Goal: Transaction & Acquisition: Purchase product/service

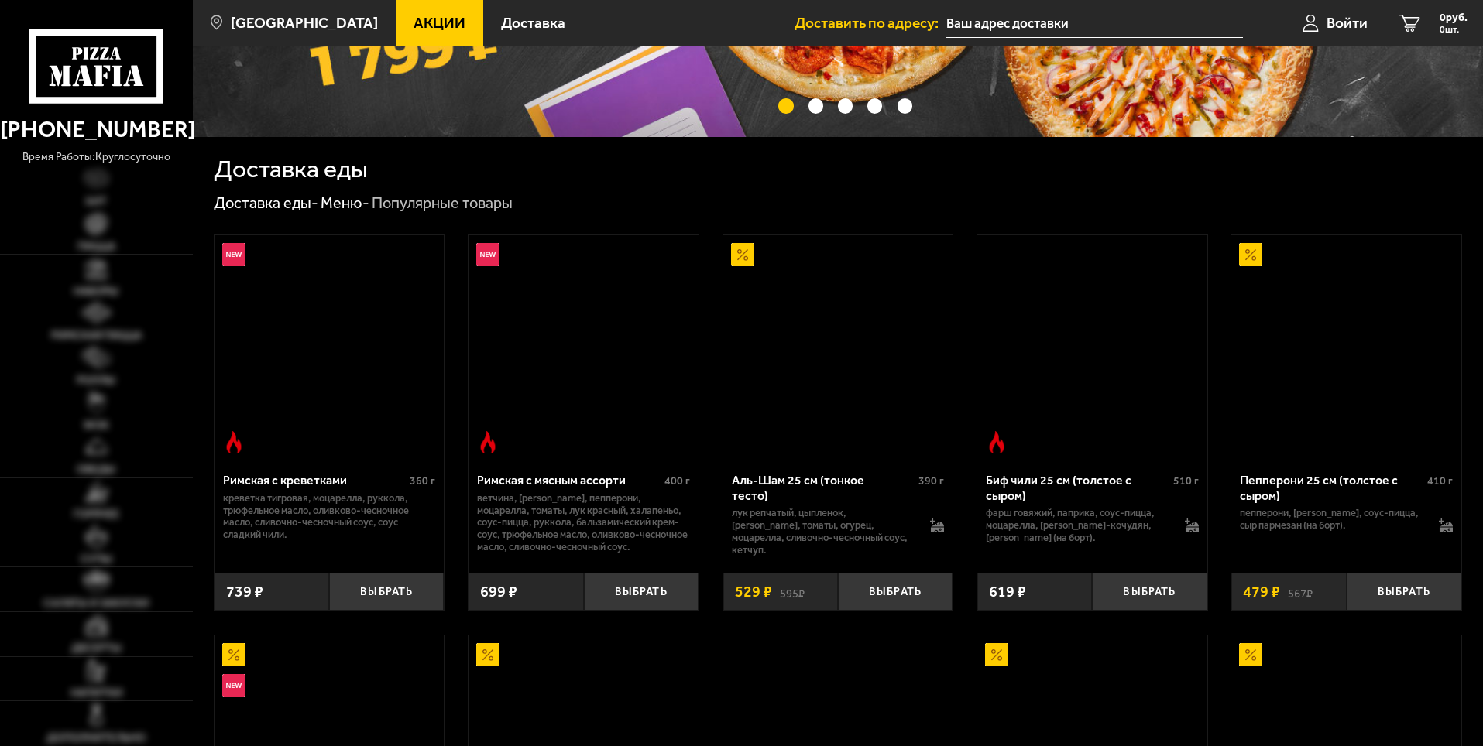
scroll to position [310, 0]
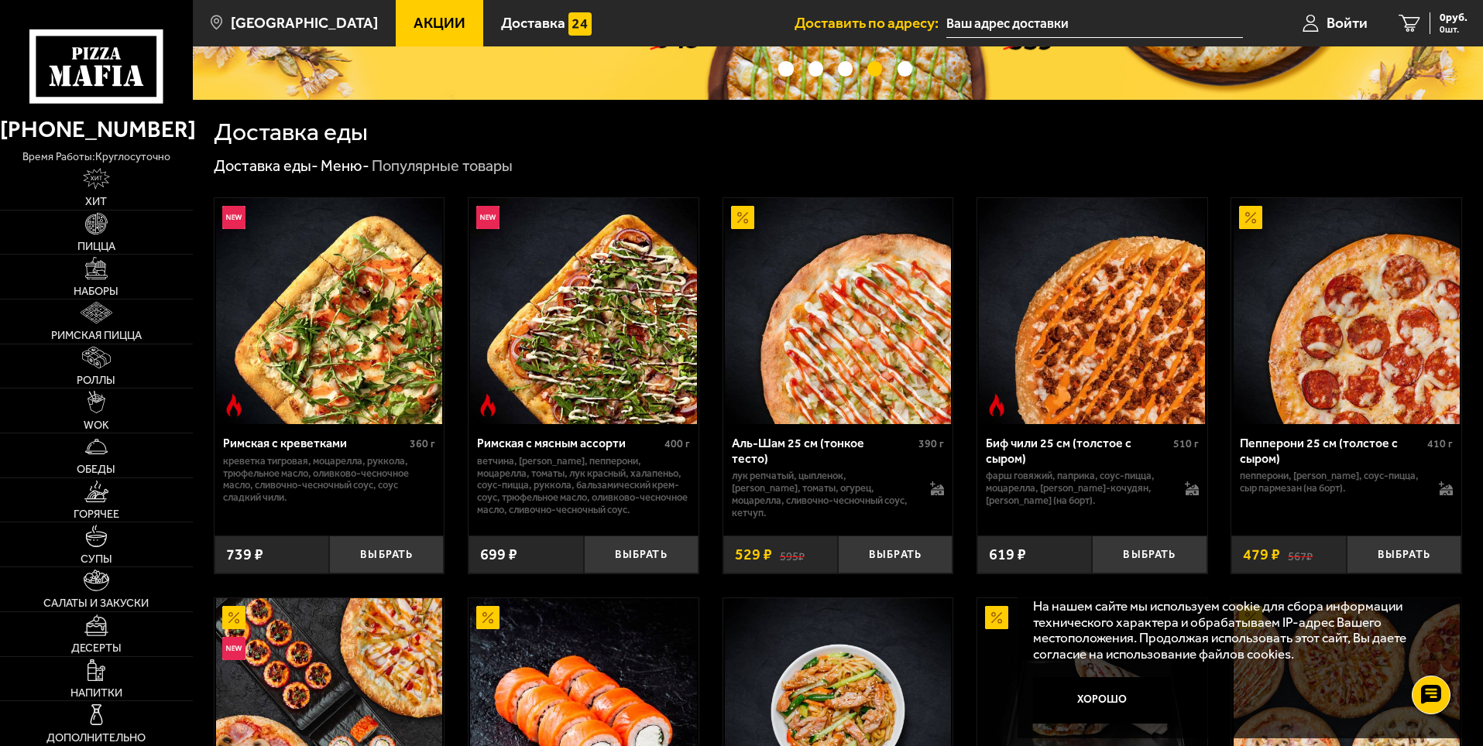
click at [380, 314] on img at bounding box center [329, 311] width 226 height 226
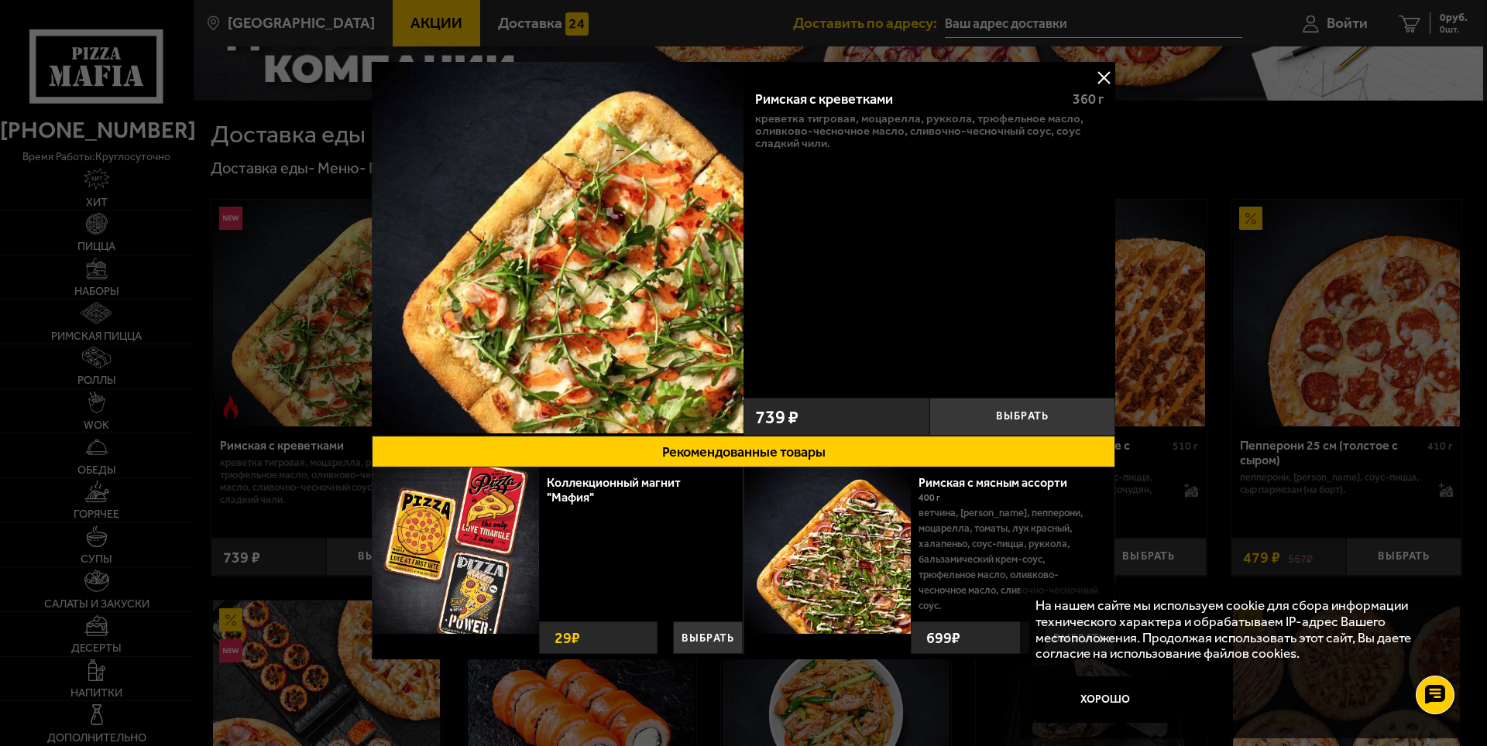
click at [1260, 283] on div at bounding box center [743, 373] width 1487 height 746
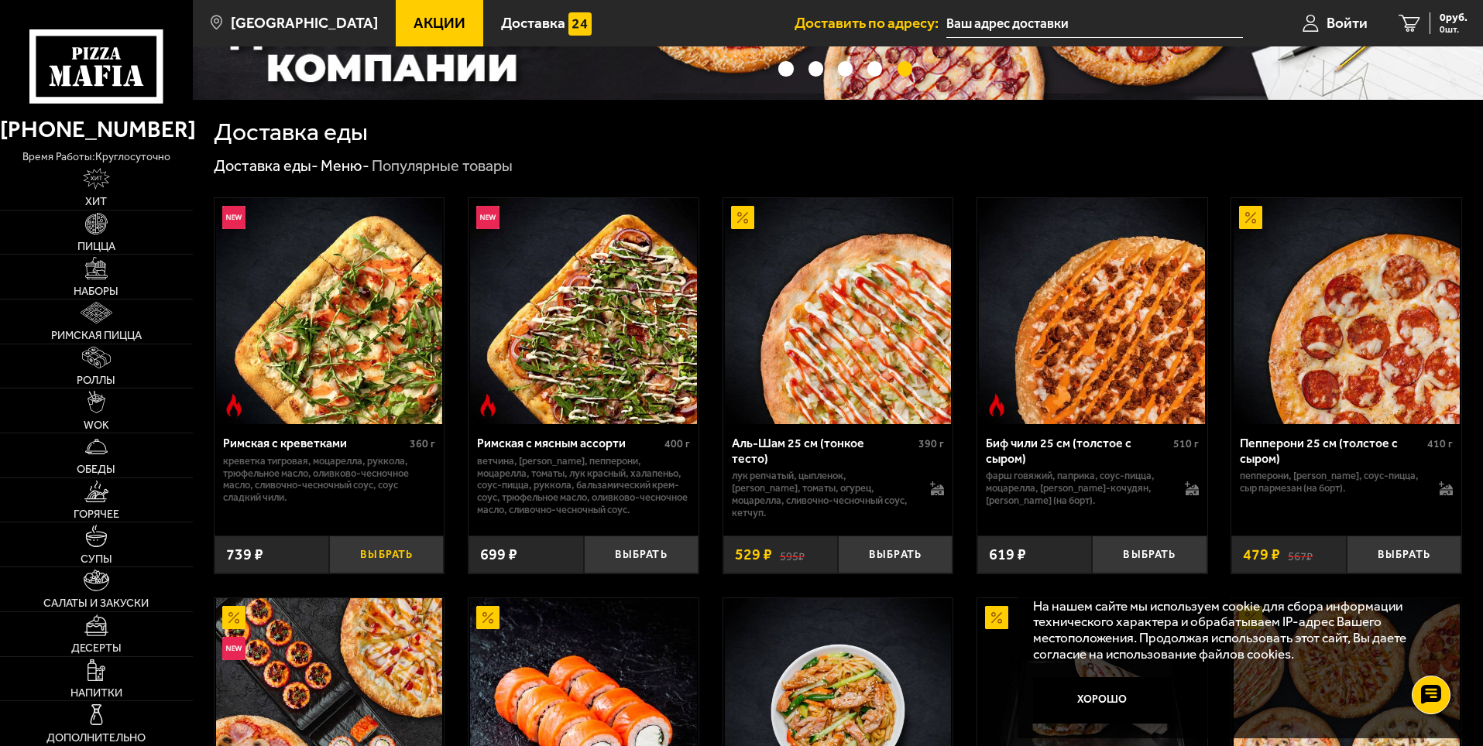
click at [372, 549] on button "Выбрать" at bounding box center [386, 555] width 115 height 38
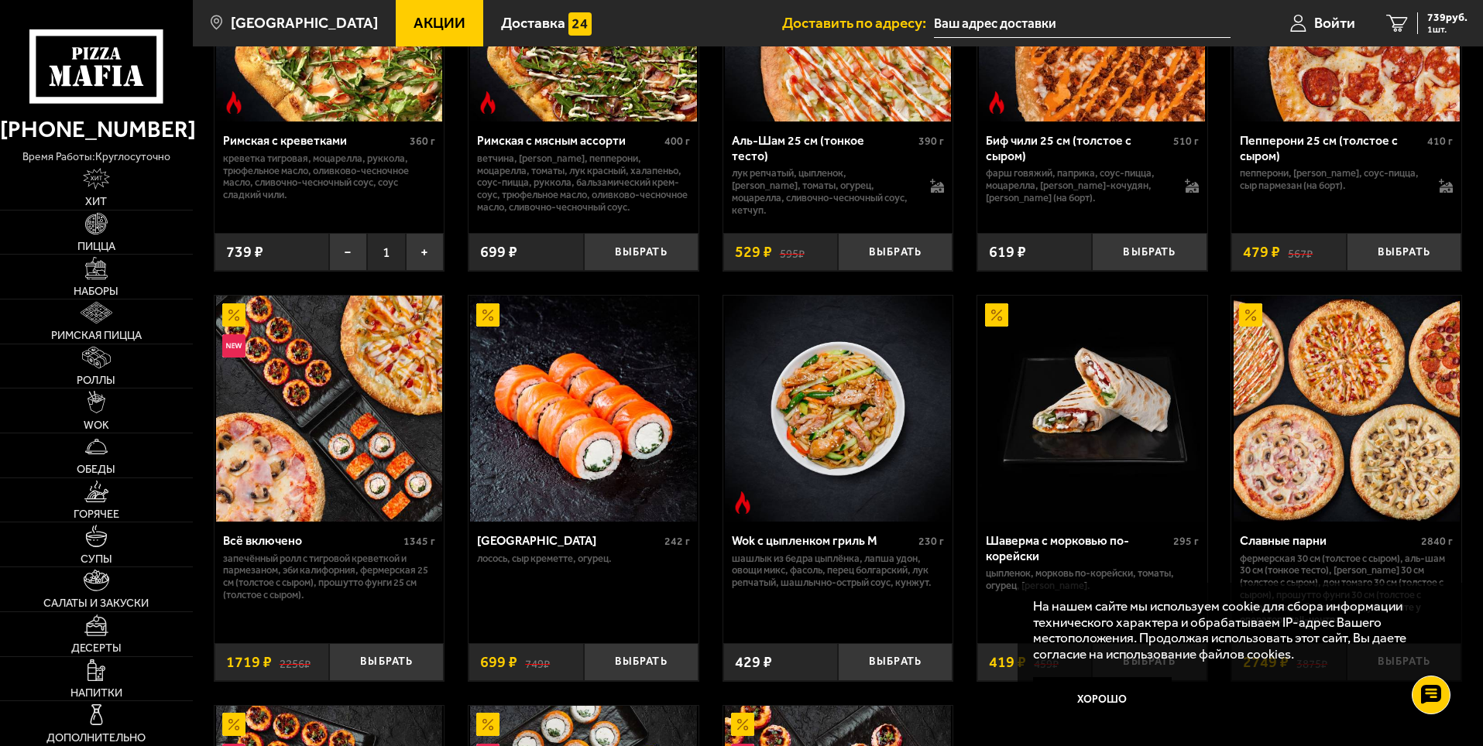
scroll to position [697, 0]
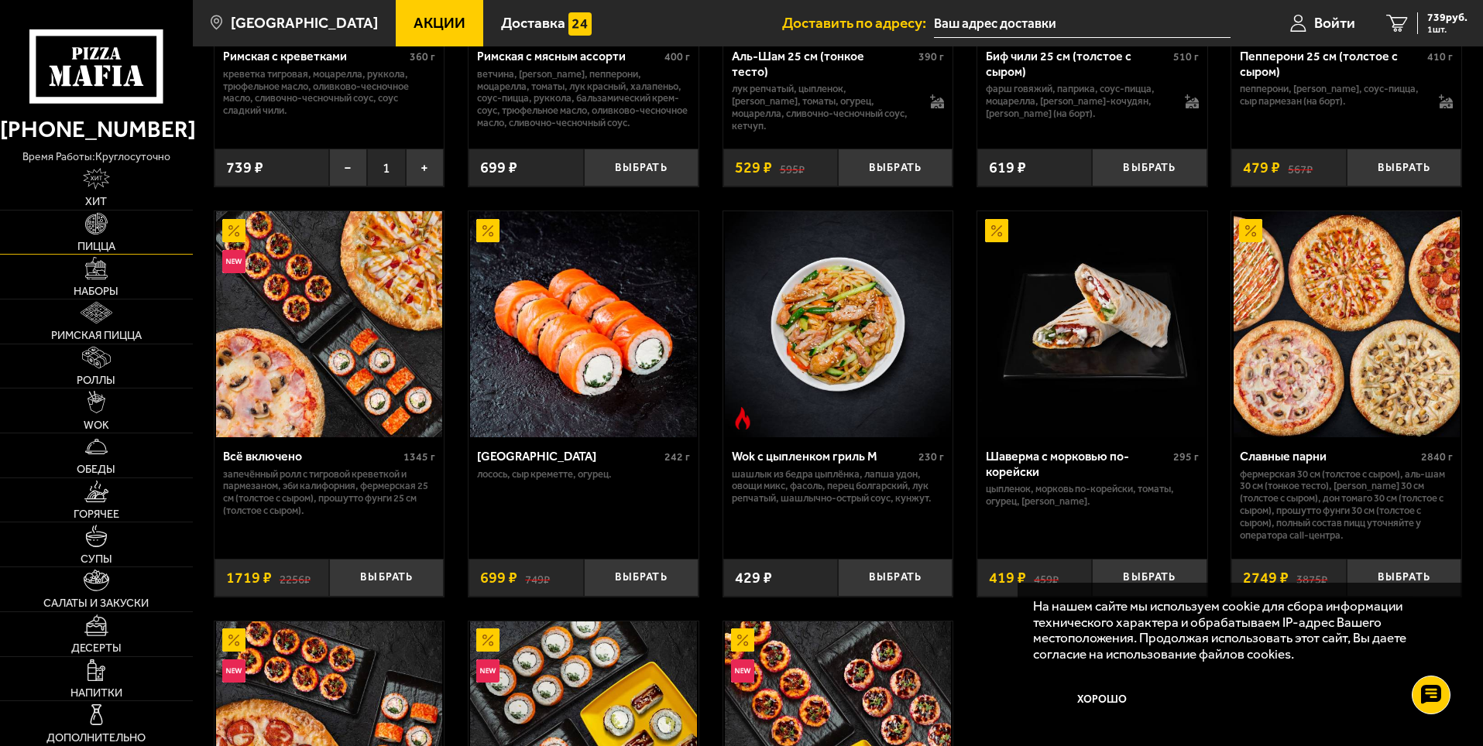
click at [85, 229] on img at bounding box center [96, 224] width 22 height 22
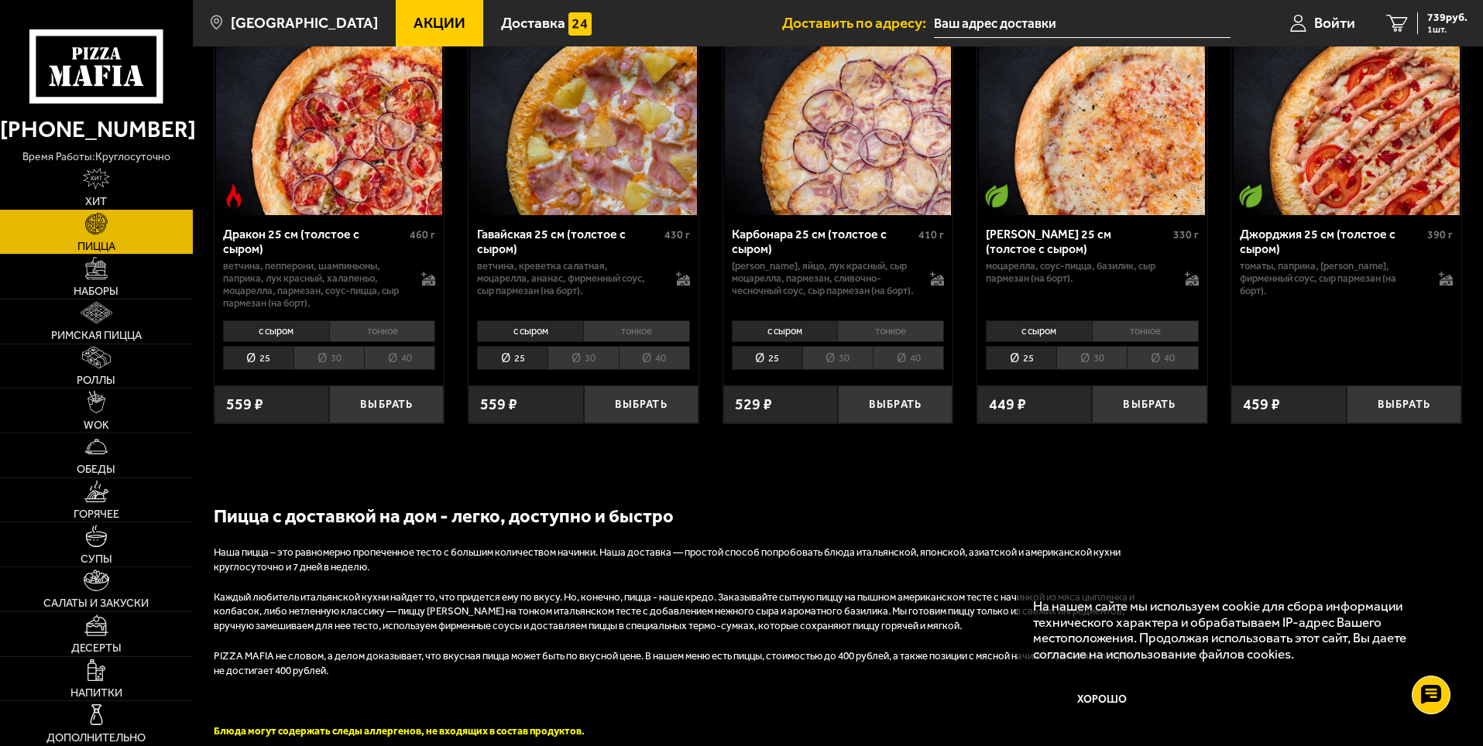
scroll to position [2555, 0]
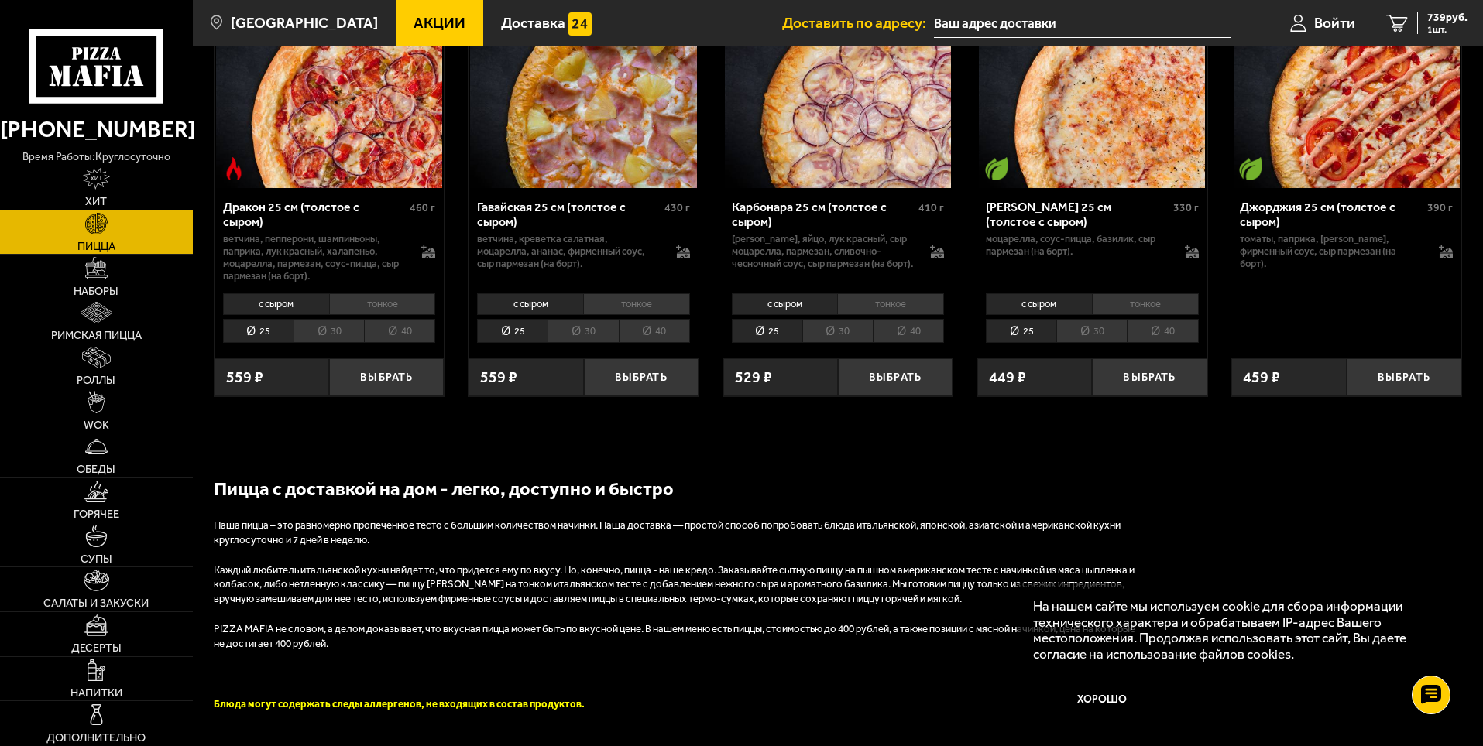
click at [98, 192] on link "Хит" at bounding box center [96, 188] width 193 height 44
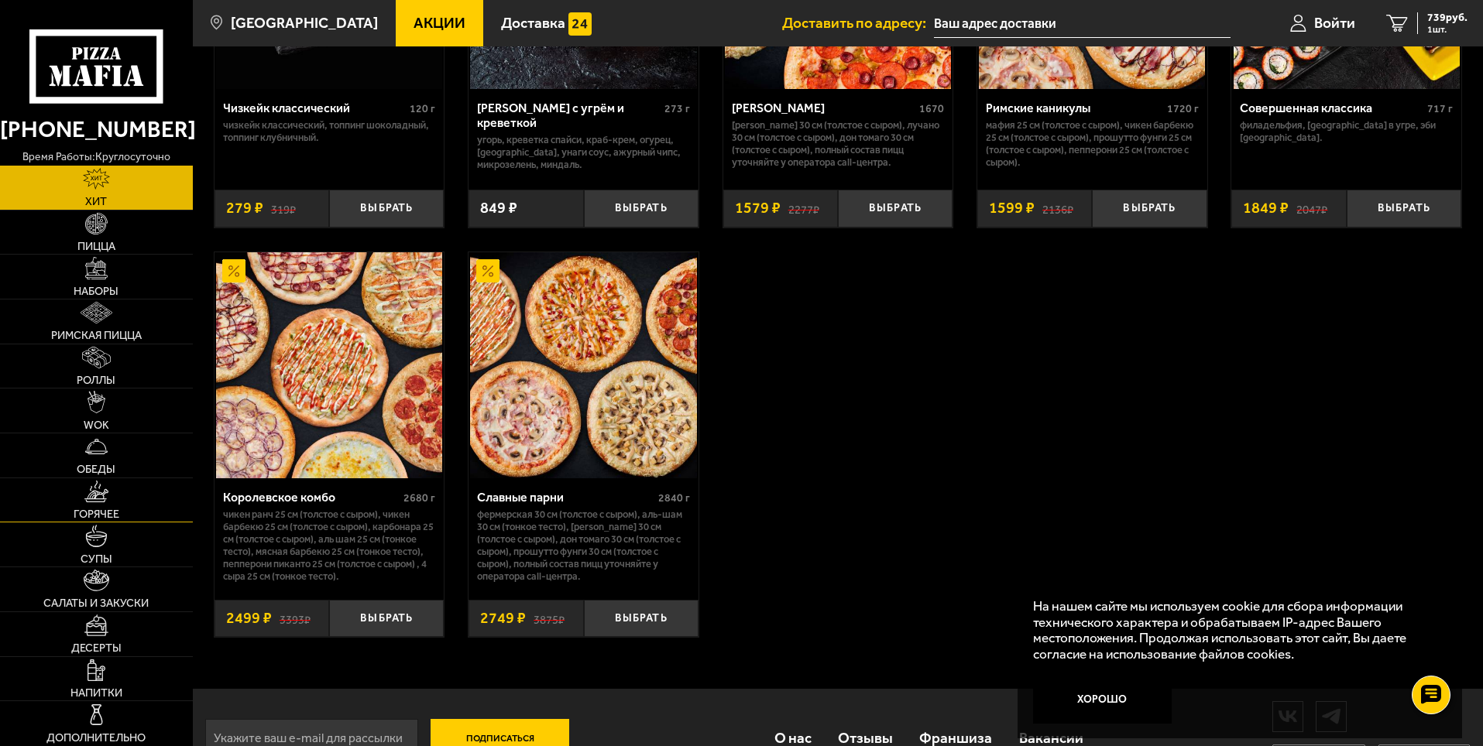
scroll to position [1158, 0]
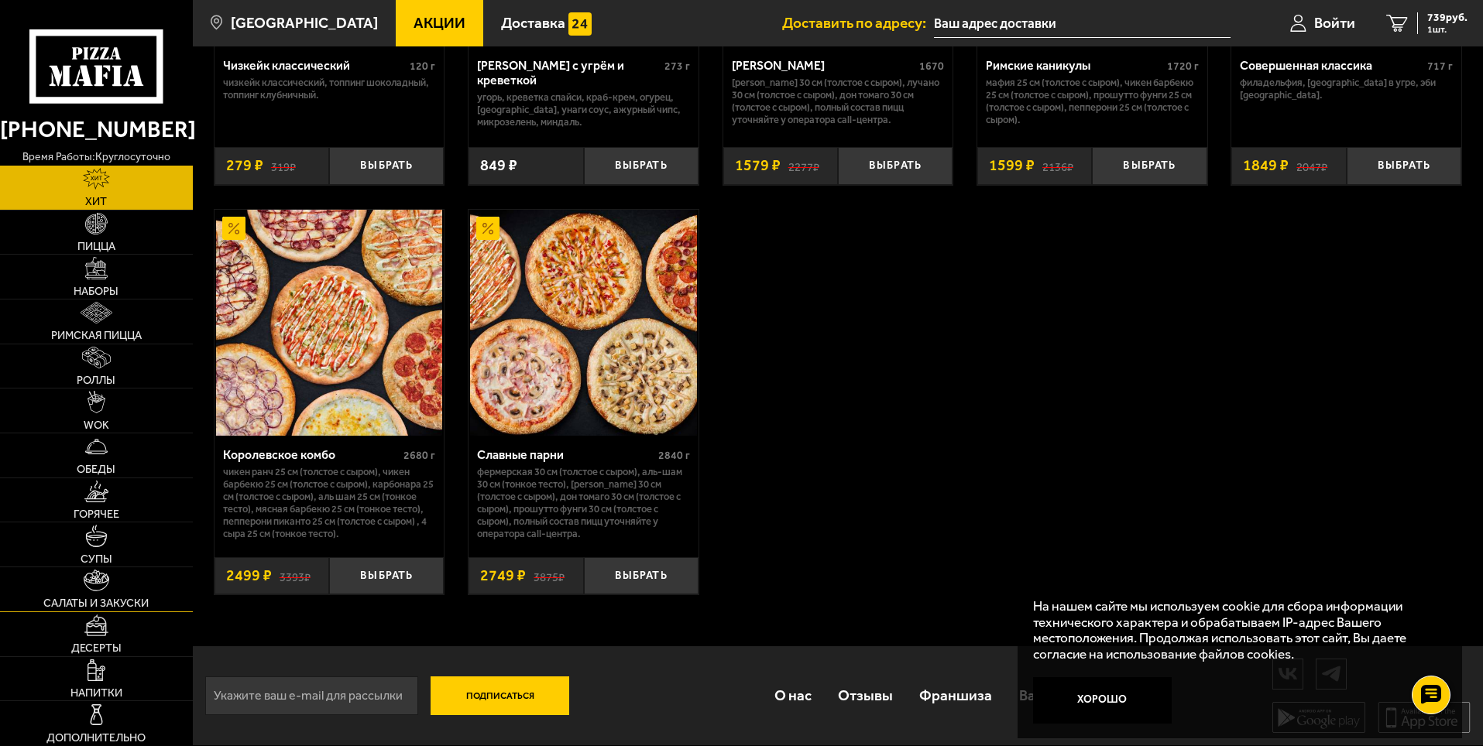
click at [81, 590] on link "Салаты и закуски" at bounding box center [96, 590] width 193 height 44
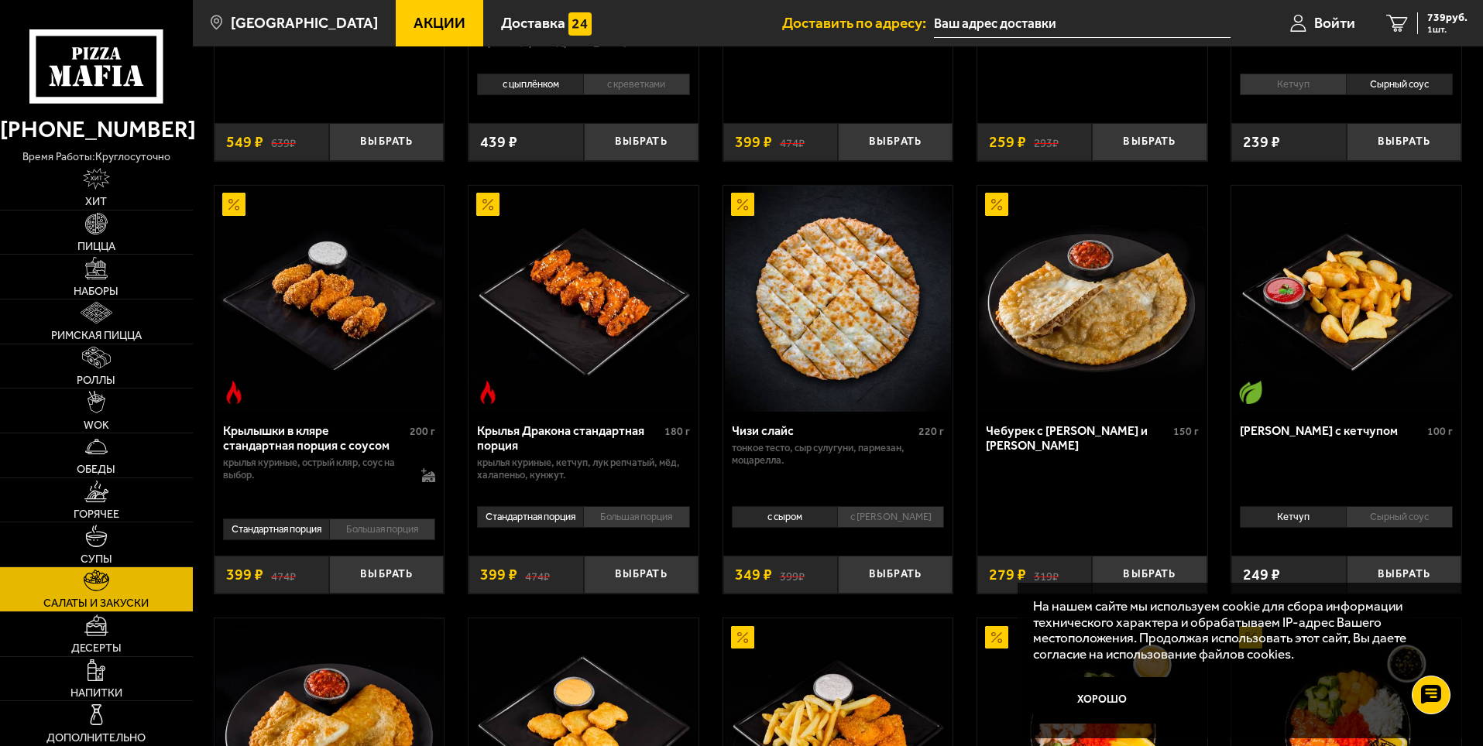
scroll to position [542, 0]
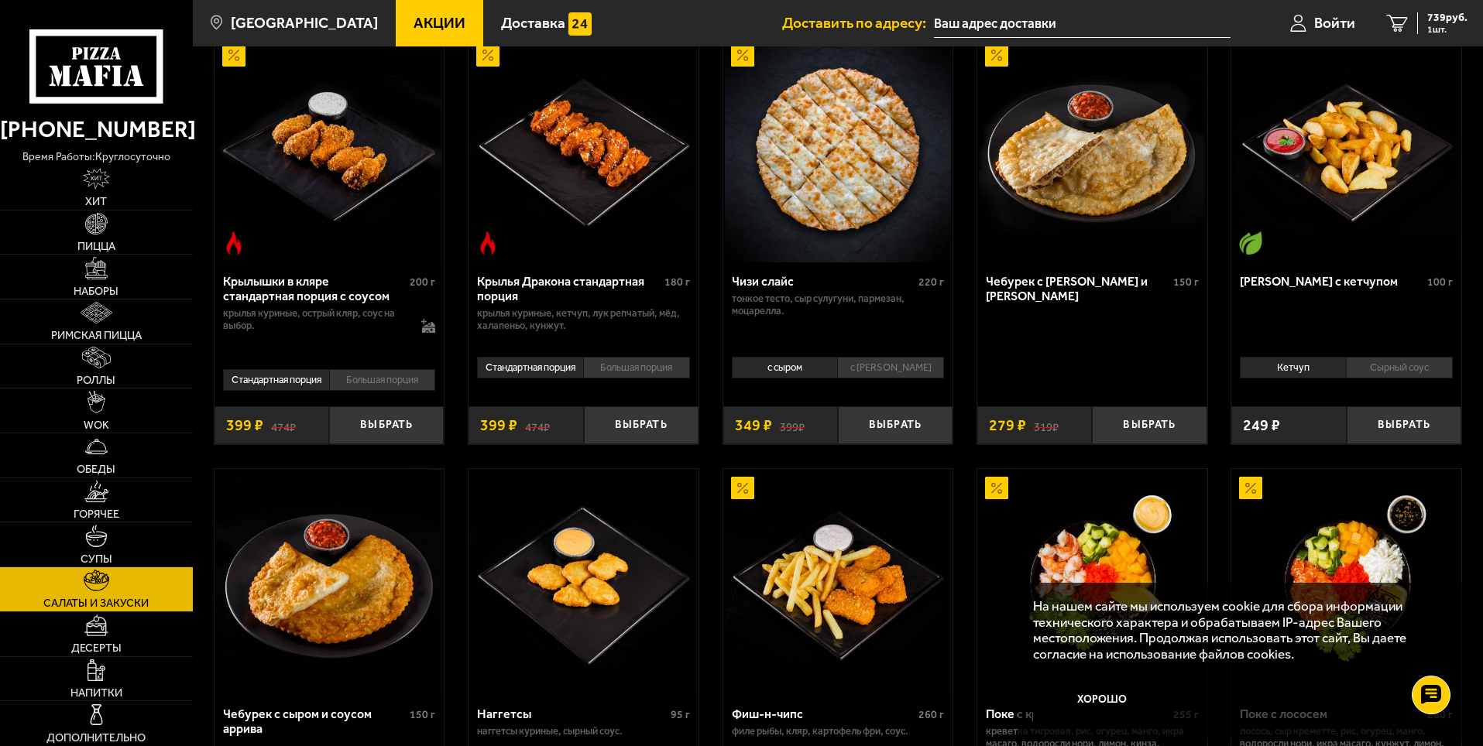
click at [1079, 213] on img at bounding box center [1092, 149] width 226 height 226
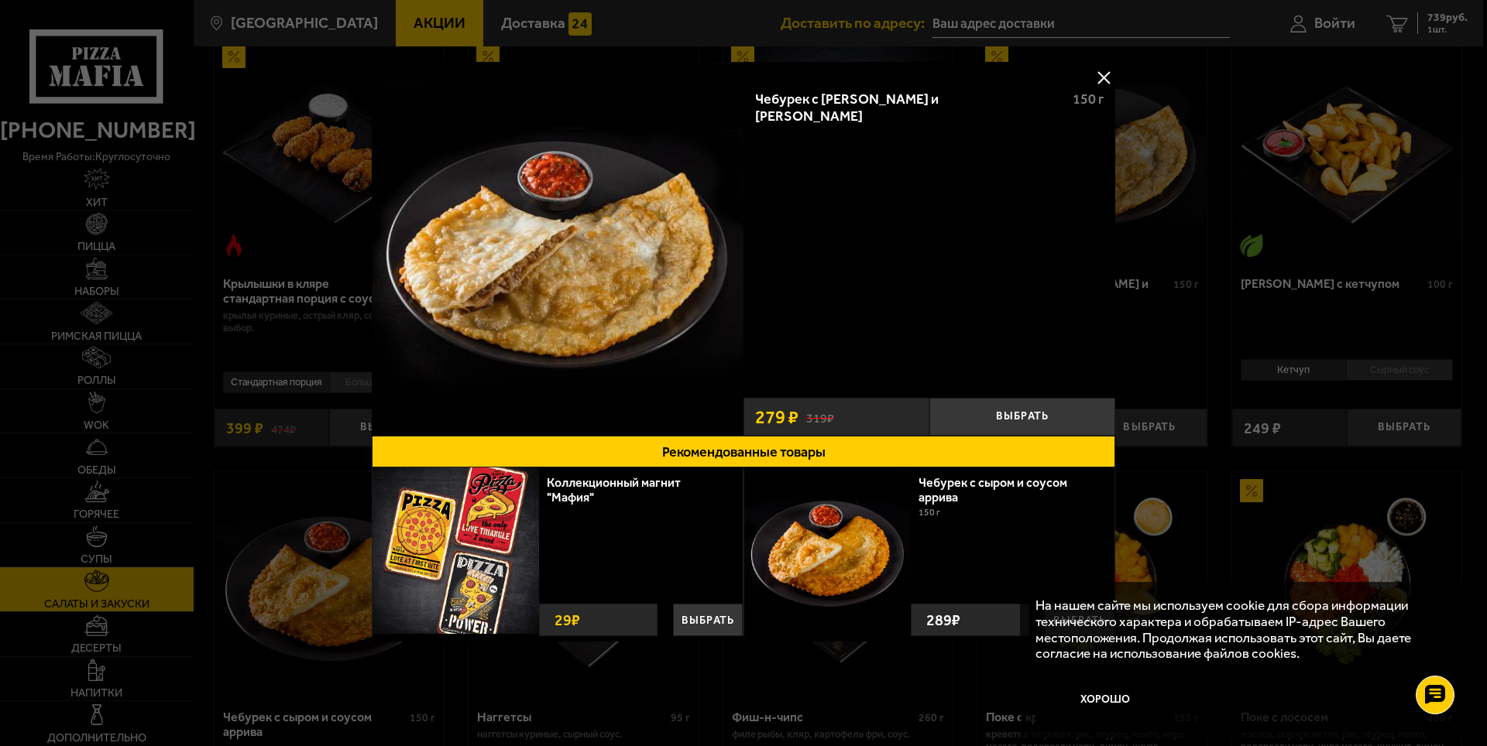
click at [1244, 296] on div at bounding box center [743, 373] width 1487 height 746
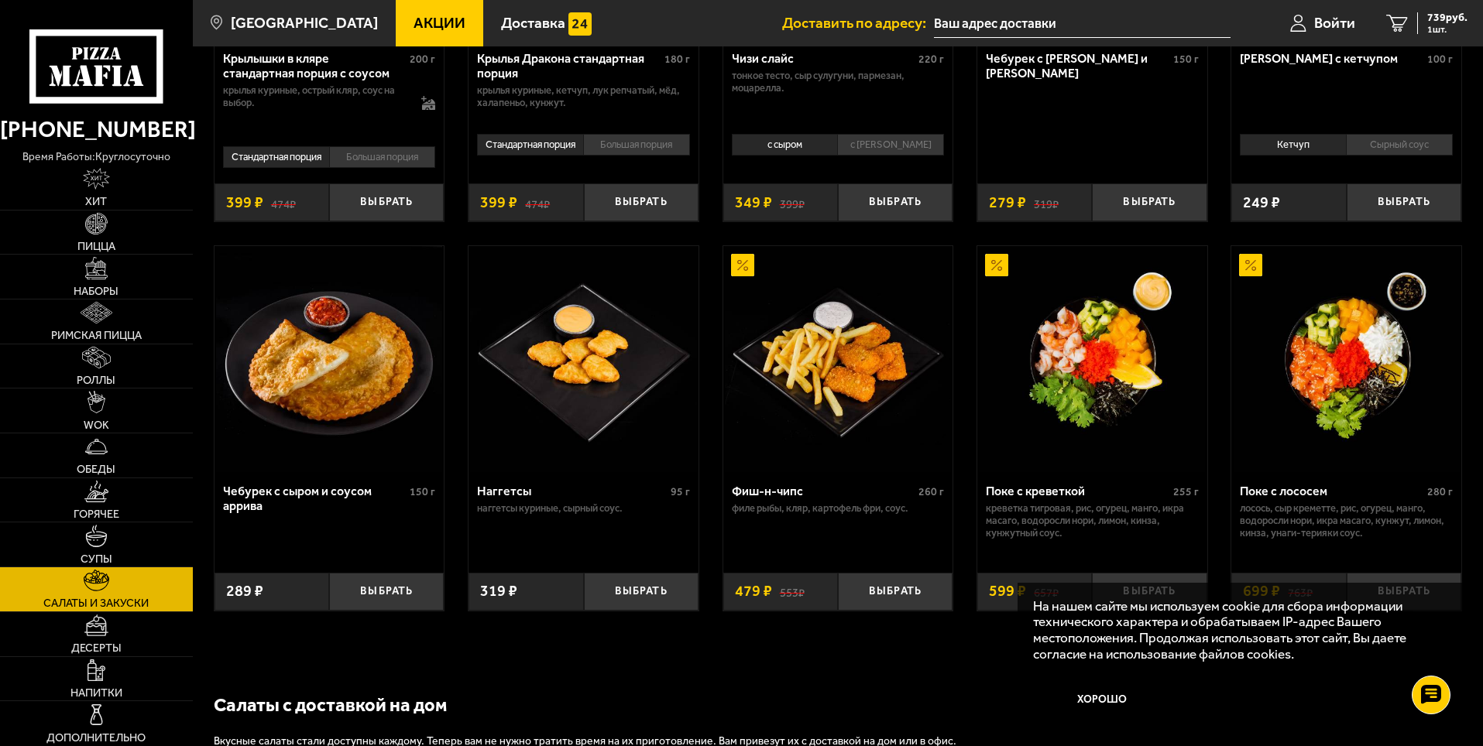
scroll to position [995, 0]
